Goal: Information Seeking & Learning: Learn about a topic

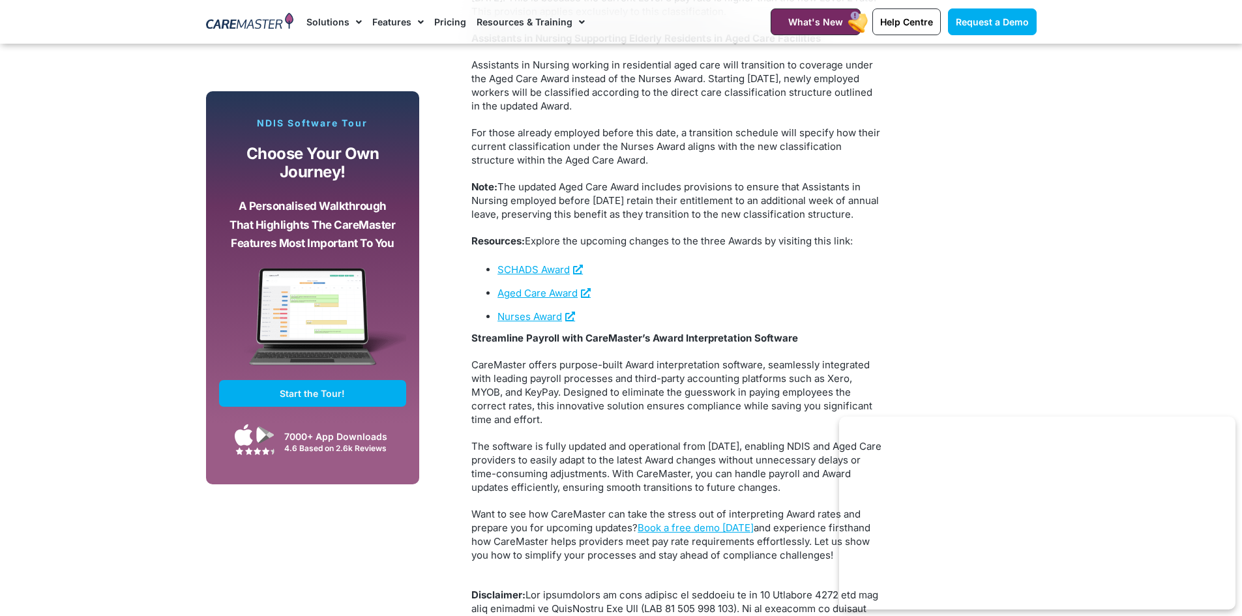
scroll to position [2412, 0]
click at [535, 277] on link "SCHADS Award" at bounding box center [539, 271] width 85 height 12
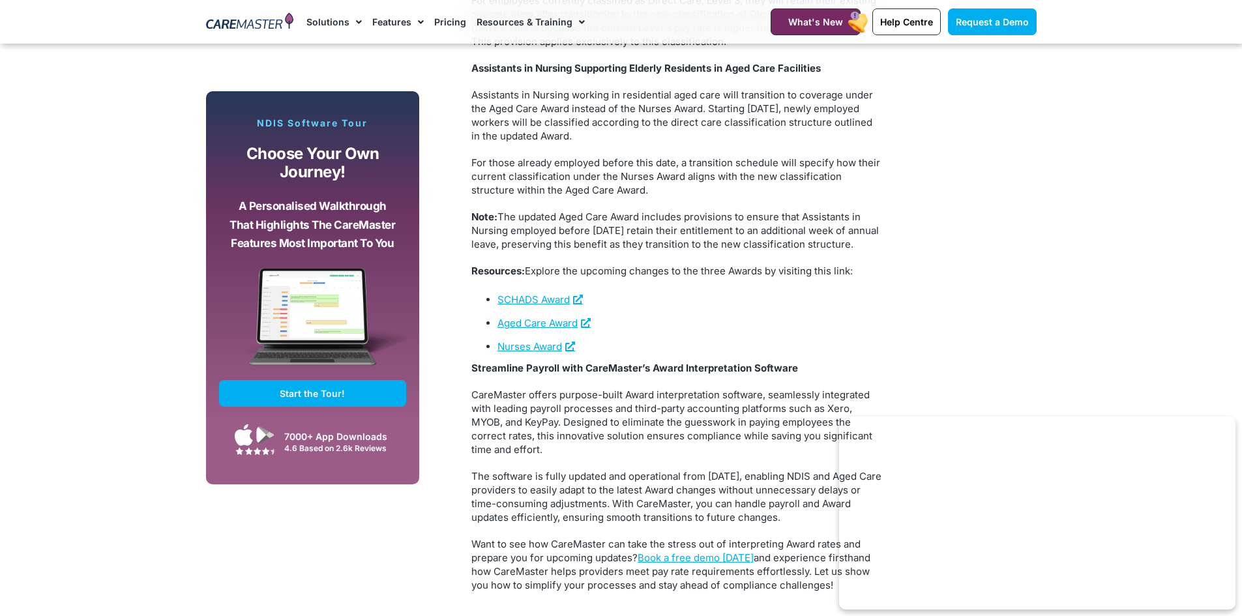
scroll to position [2347, 0]
